Goal: Find specific page/section: Find specific page/section

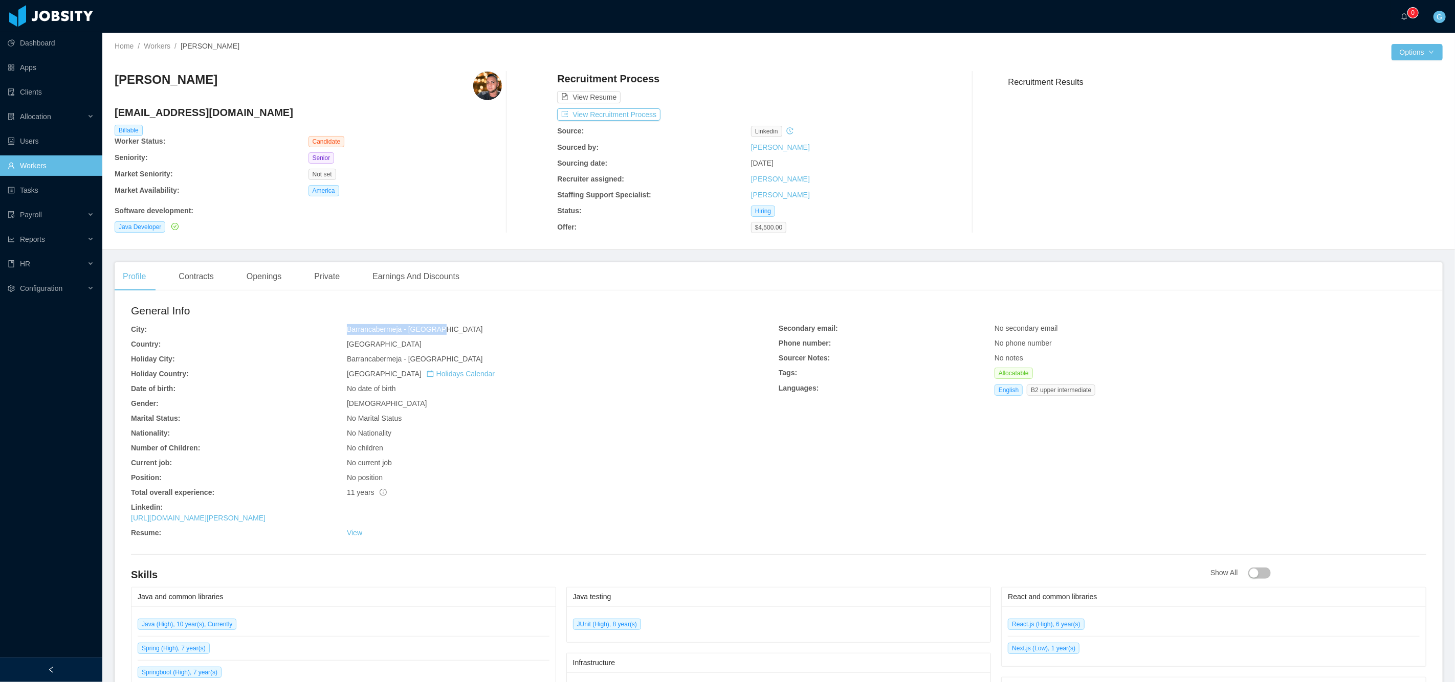
drag, startPoint x: 346, startPoint y: 328, endPoint x: 470, endPoint y: 325, distance: 123.8
click at [440, 325] on span "Barrancabermeja - [GEOGRAPHIC_DATA]" at bounding box center [415, 329] width 136 height 8
copy span "Barrancabermeja - [GEOGRAPHIC_DATA]"
click at [49, 164] on link "Workers" at bounding box center [51, 166] width 86 height 20
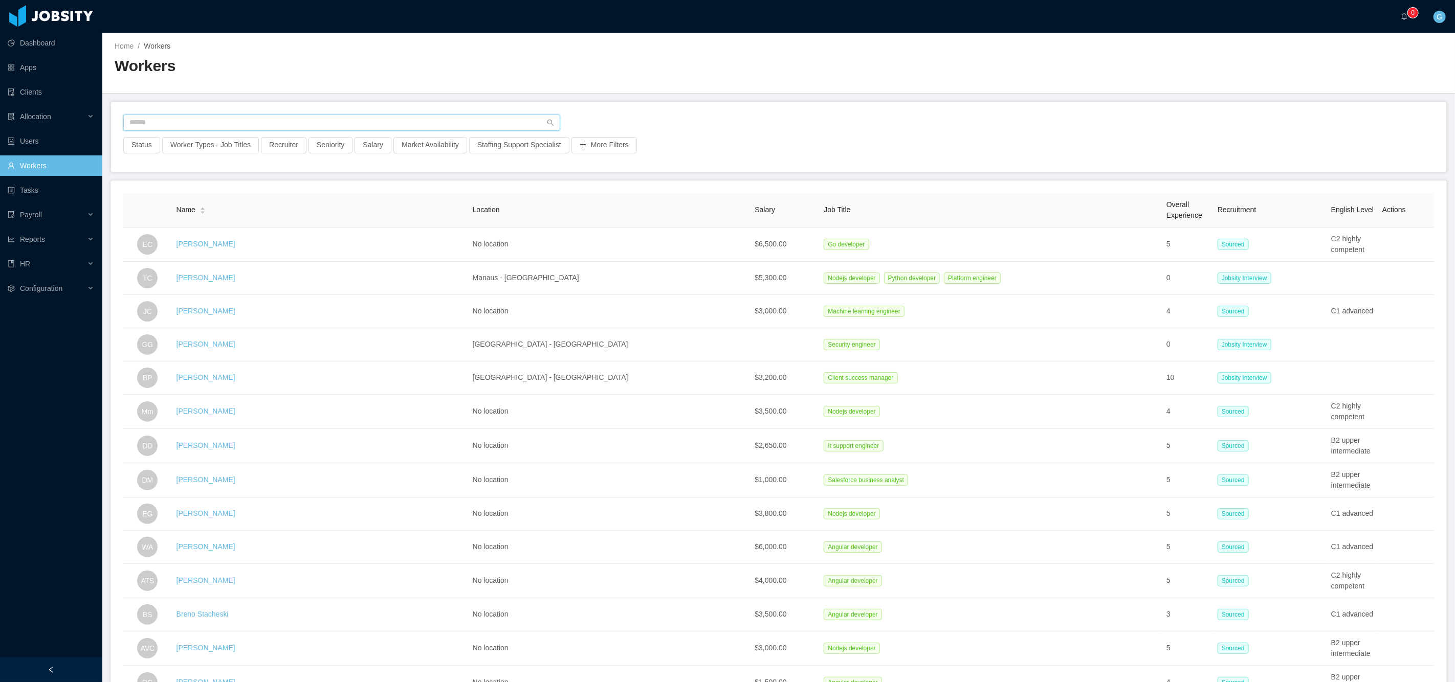
click at [230, 125] on input "text" at bounding box center [341, 123] width 437 height 16
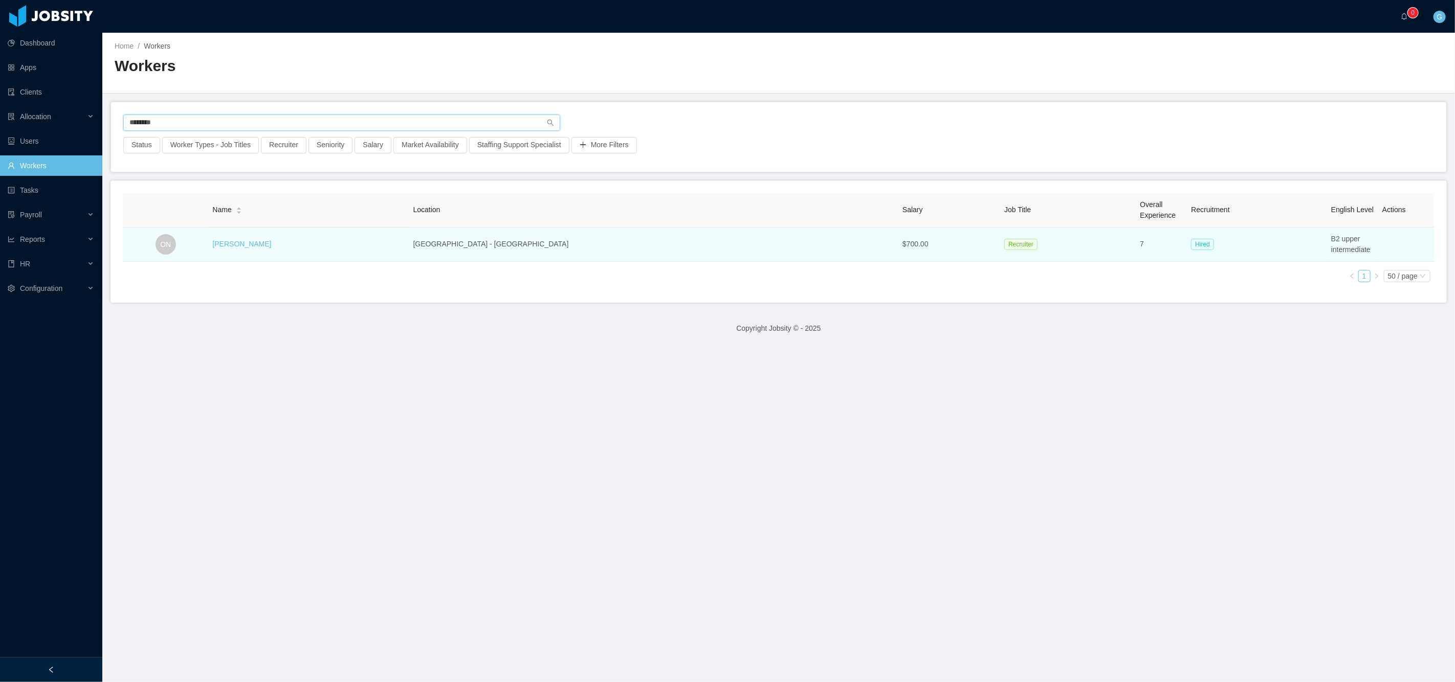
type input "********"
click at [254, 239] on div "[PERSON_NAME]" at bounding box center [241, 244] width 59 height 11
click at [261, 245] on link "[PERSON_NAME]" at bounding box center [241, 244] width 59 height 8
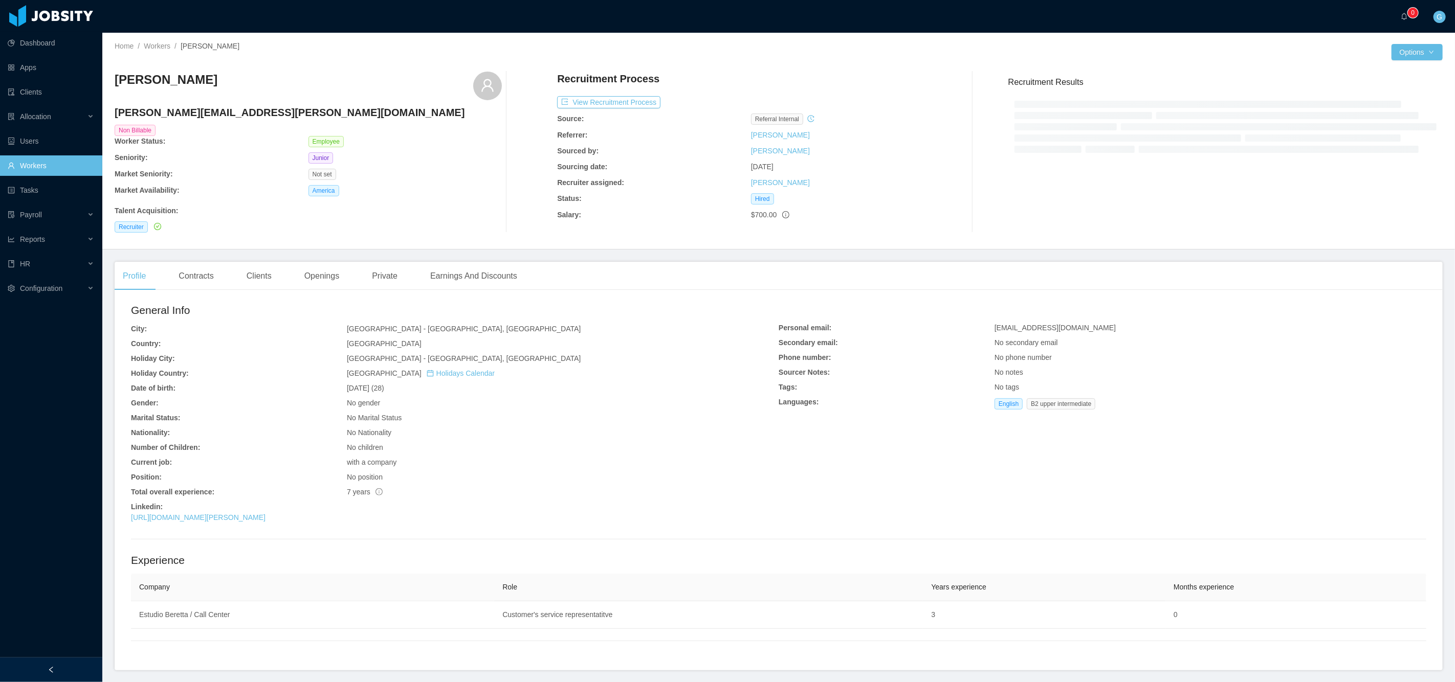
click at [481, 238] on div "[PERSON_NAME] [PERSON_NAME][EMAIL_ADDRESS][PERSON_NAME][DOMAIN_NAME] Non Billab…" at bounding box center [779, 152] width 1328 height 178
click at [502, 280] on div "Earnings And Discounts" at bounding box center [473, 276] width 103 height 29
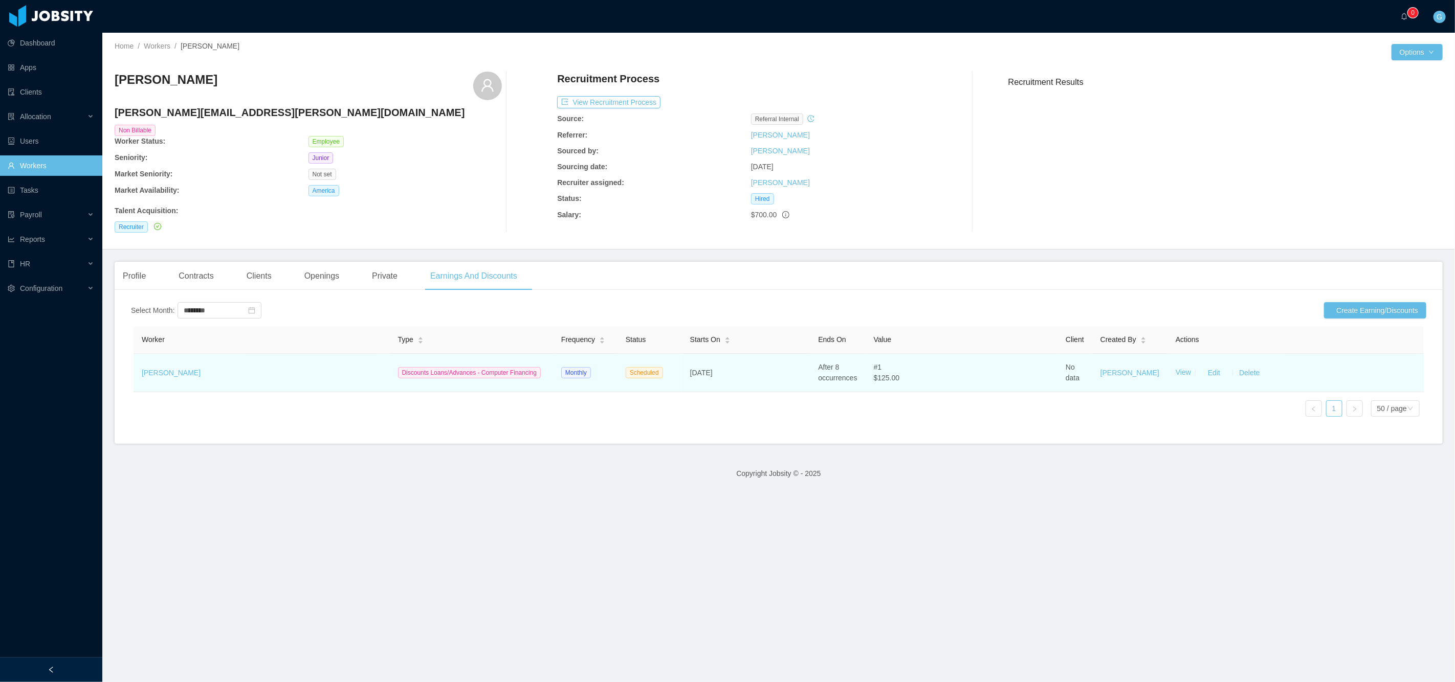
click at [983, 384] on span "$125.00" at bounding box center [961, 378] width 175 height 11
click at [1176, 377] on link "View" at bounding box center [1183, 373] width 15 height 8
click at [1177, 377] on link "View" at bounding box center [1183, 373] width 15 height 8
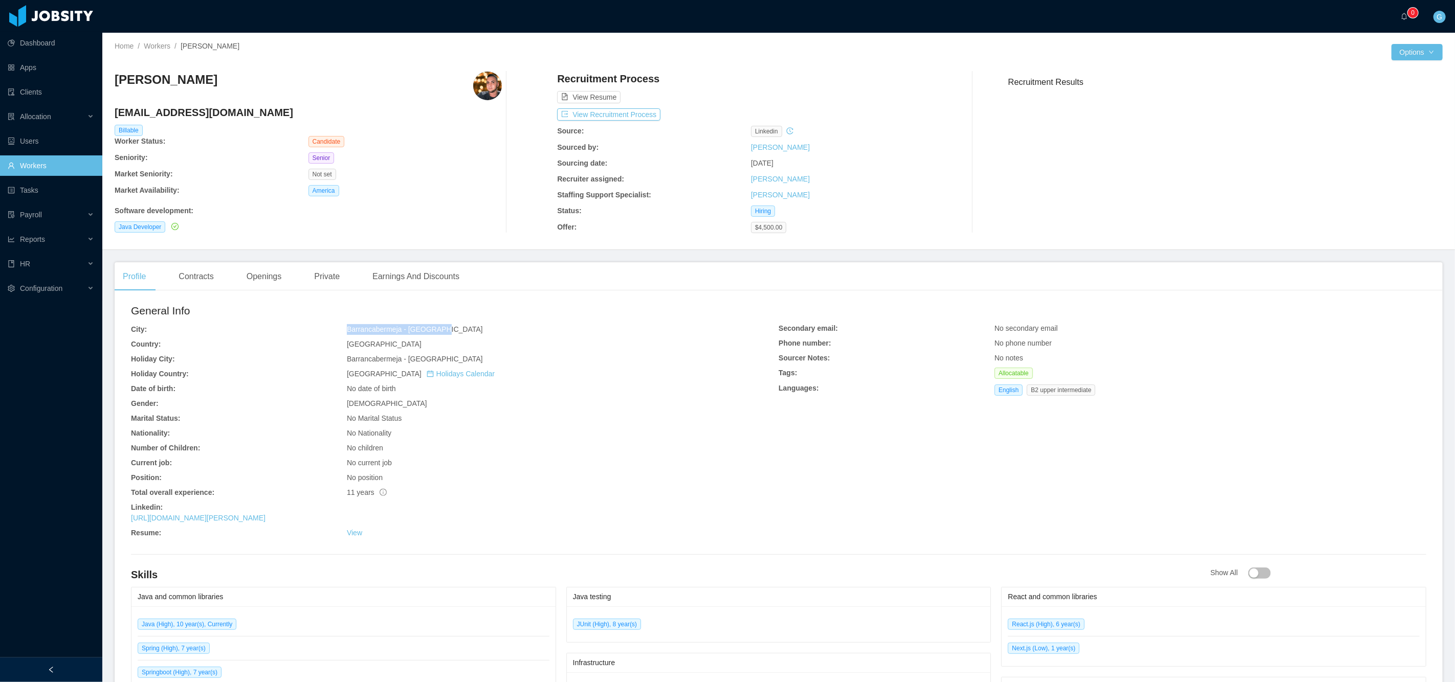
drag, startPoint x: 339, startPoint y: 326, endPoint x: 444, endPoint y: 328, distance: 104.9
click at [444, 330] on div "General Info City: [GEOGRAPHIC_DATA] - [GEOGRAPHIC_DATA] Country: [GEOGRAPHIC_D…" at bounding box center [455, 423] width 648 height 240
copy div "Barrancabermeja - [GEOGRAPHIC_DATA]"
